Goal: Navigation & Orientation: Go to known website

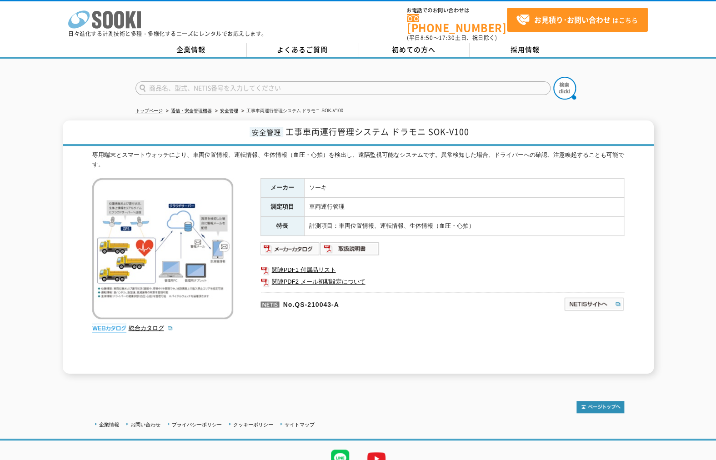
click at [91, 23] on icon "株式会社 ソーキ" at bounding box center [104, 19] width 73 height 18
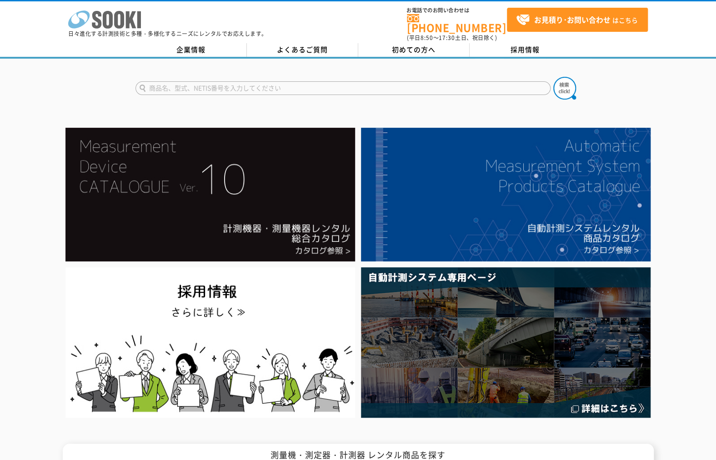
click at [101, 19] on icon "株式会社 ソーキ" at bounding box center [104, 19] width 73 height 18
click at [126, 23] on polygon at bounding box center [131, 19] width 10 height 17
